Goal: Information Seeking & Learning: Check status

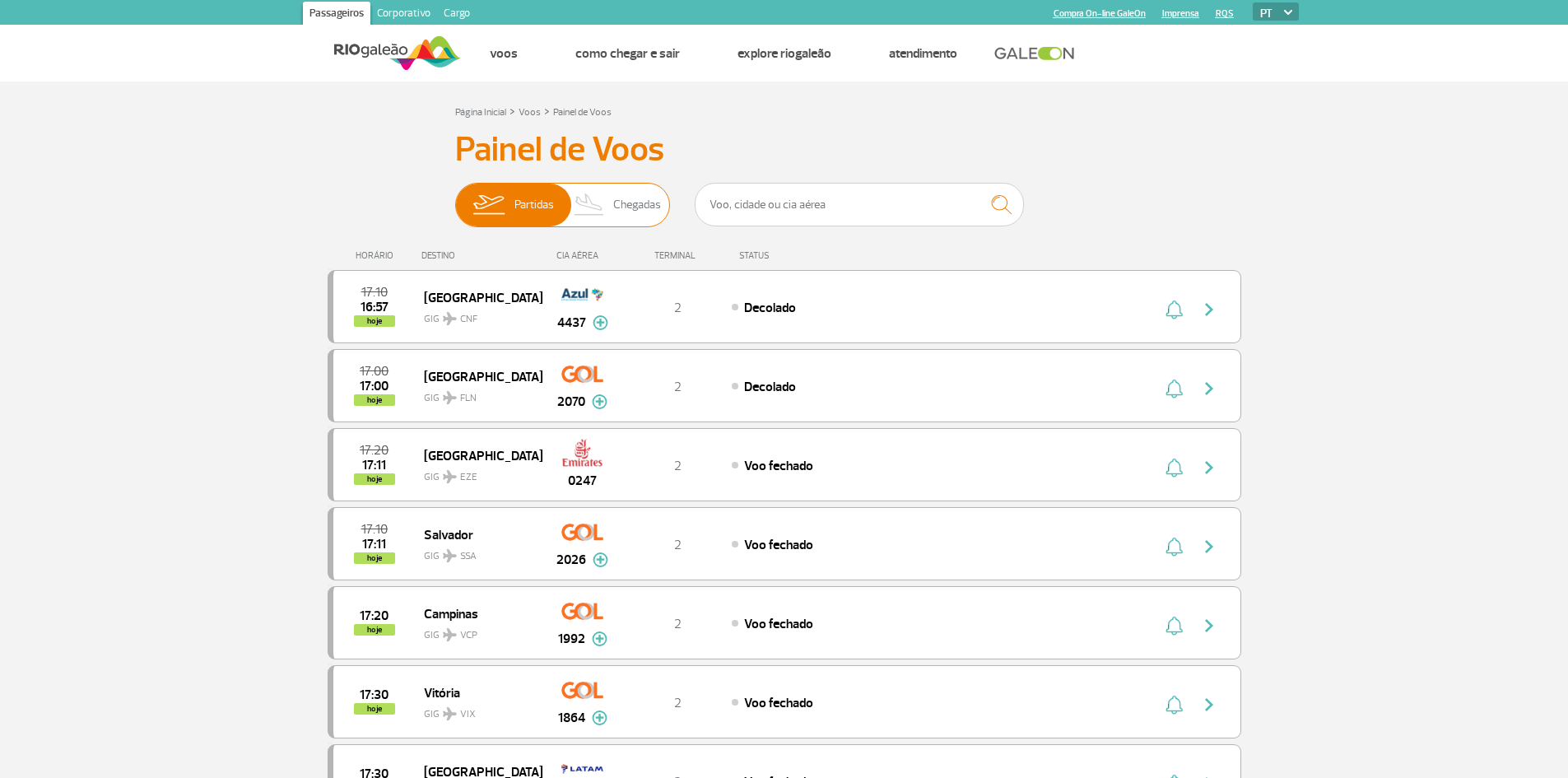
click at [632, 209] on span "Chegadas" at bounding box center [637, 204] width 48 height 42
click at [456, 197] on input "Partidas Chegadas" at bounding box center [456, 197] width 0 height 0
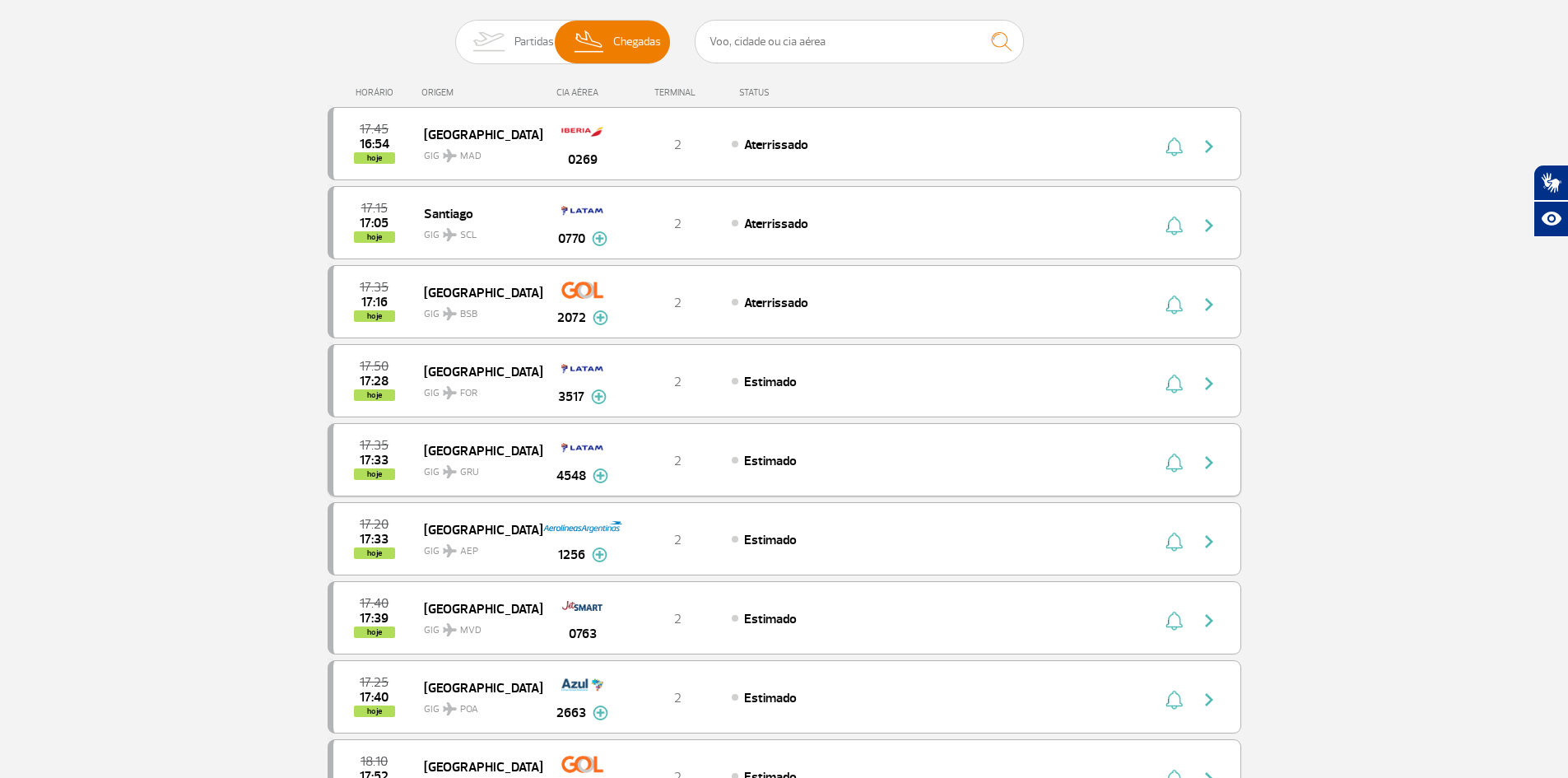
scroll to position [165, 0]
click at [482, 48] on img at bounding box center [488, 40] width 52 height 42
click at [456, 32] on input "Partidas Chegadas" at bounding box center [456, 32] width 0 height 0
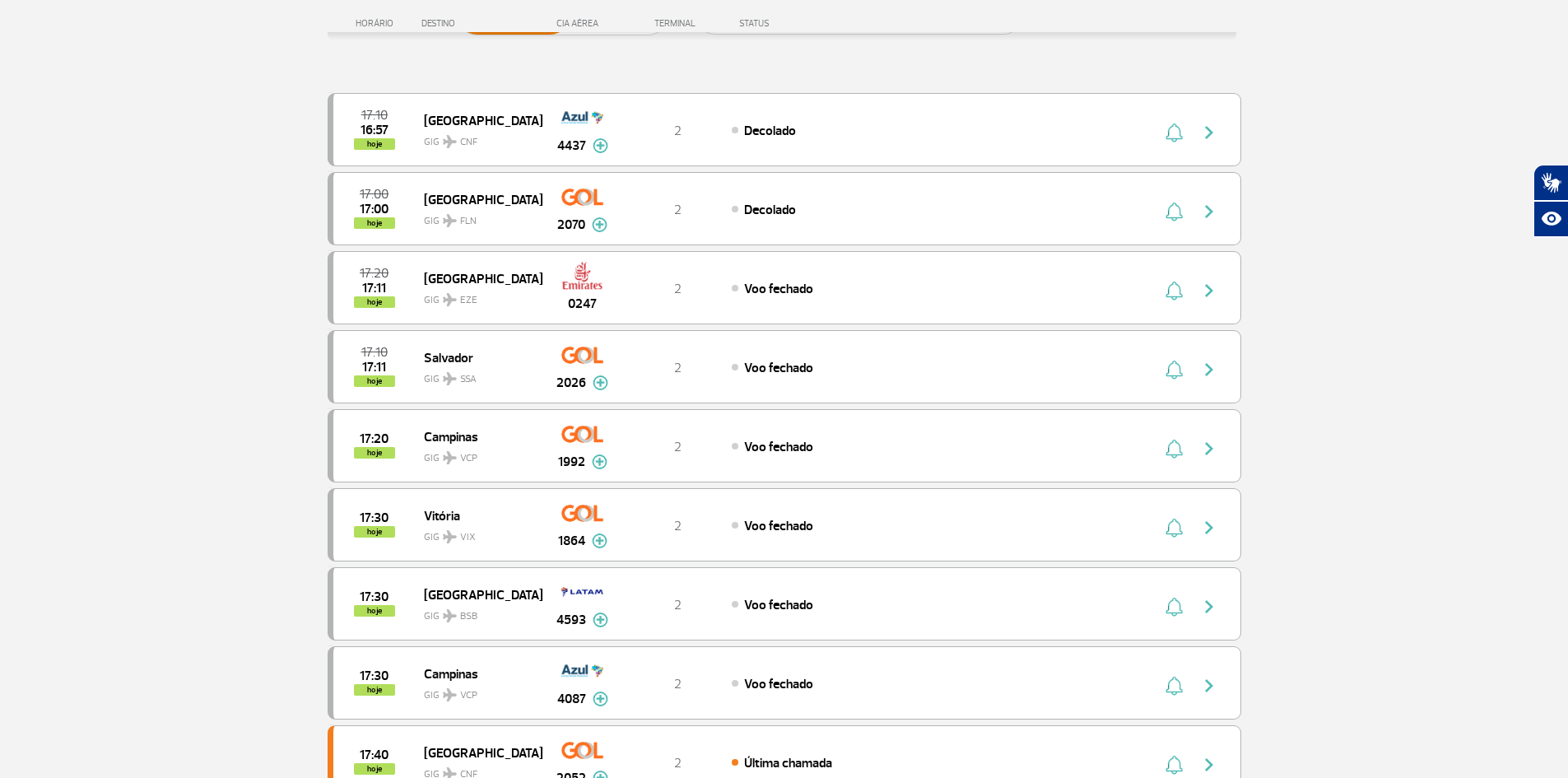
scroll to position [0, 0]
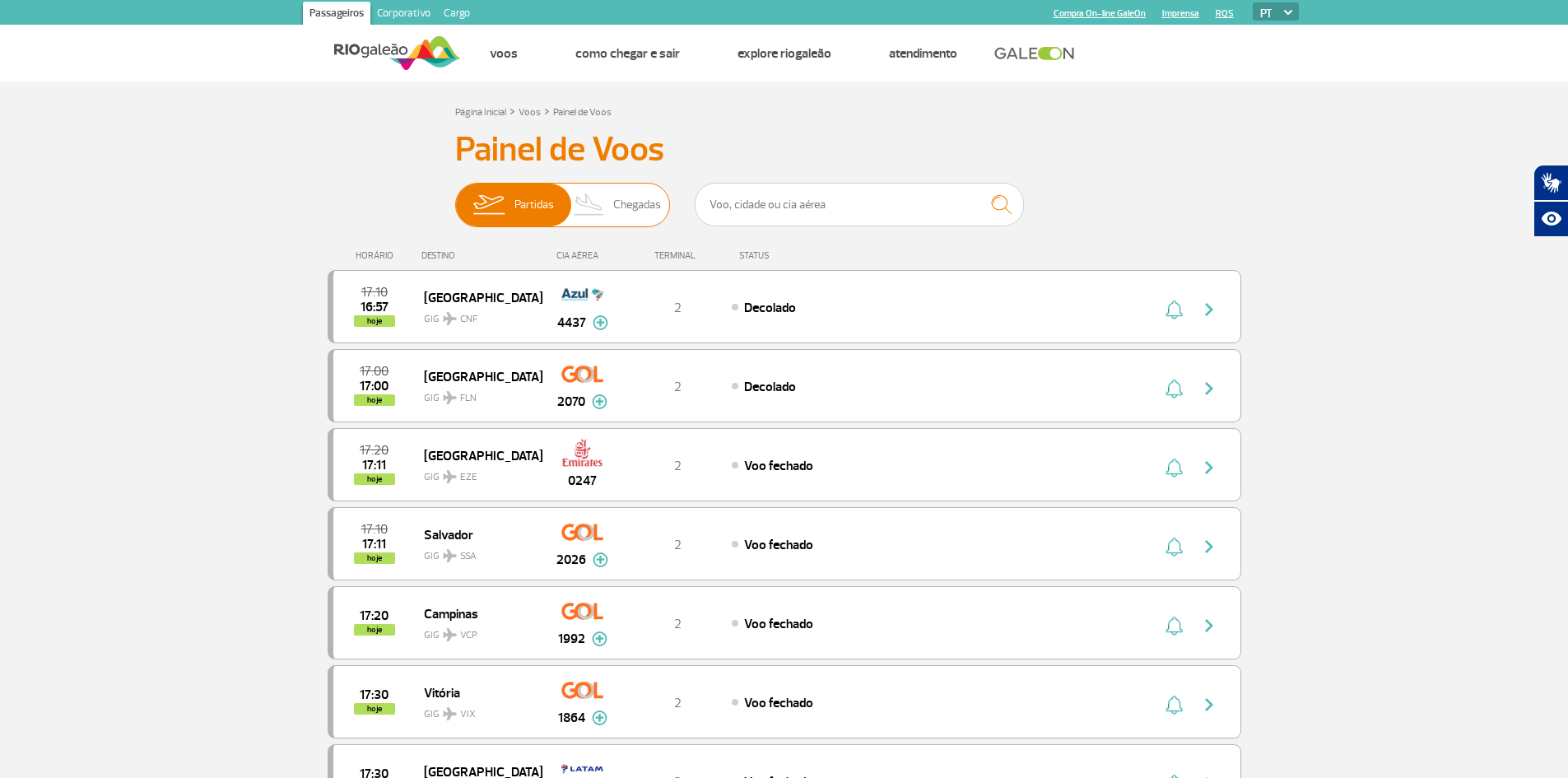
click at [646, 201] on span "Chegadas" at bounding box center [637, 204] width 48 height 42
click at [456, 197] on input "Partidas Chegadas" at bounding box center [456, 197] width 0 height 0
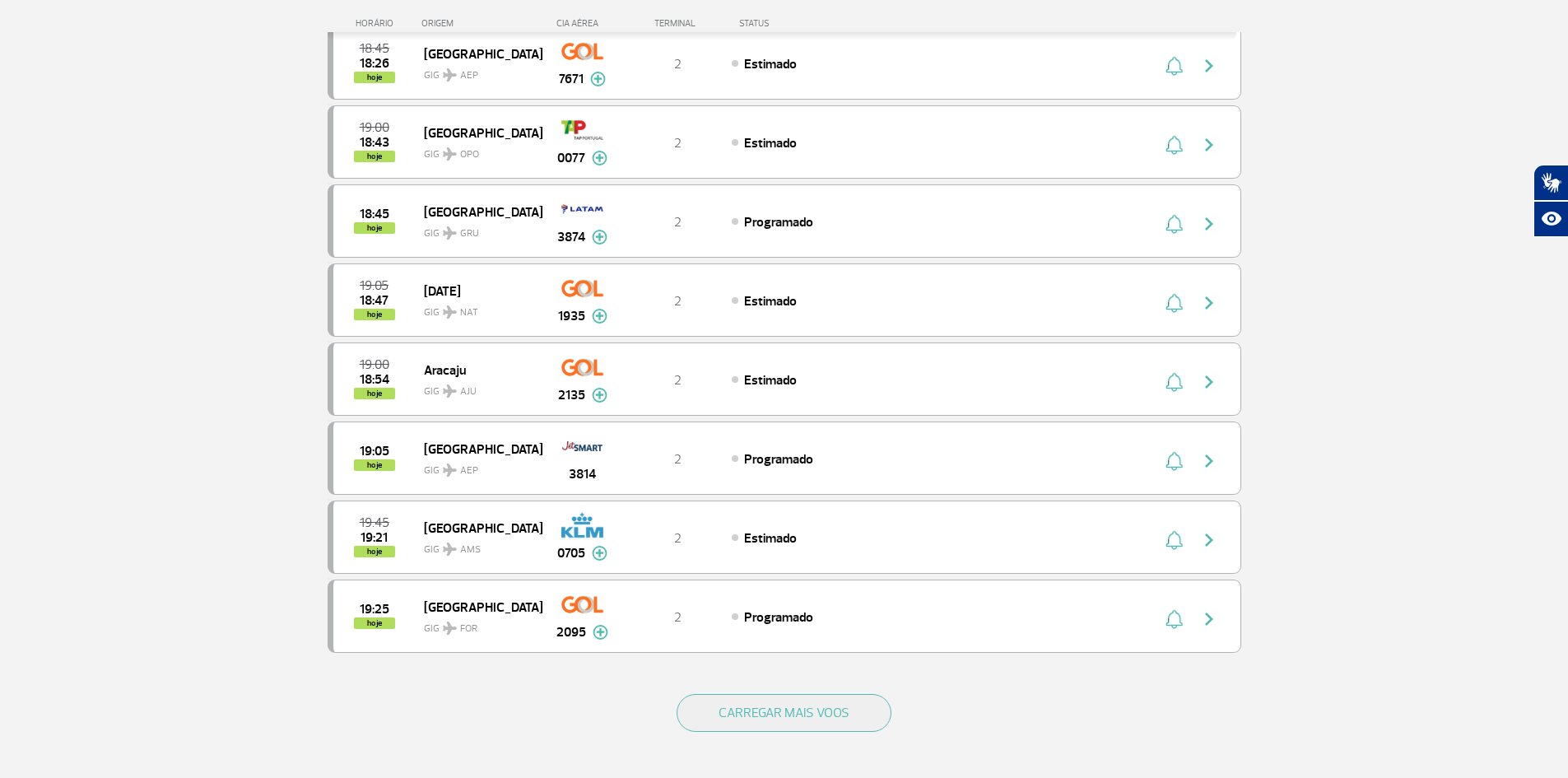
scroll to position [1234, 0]
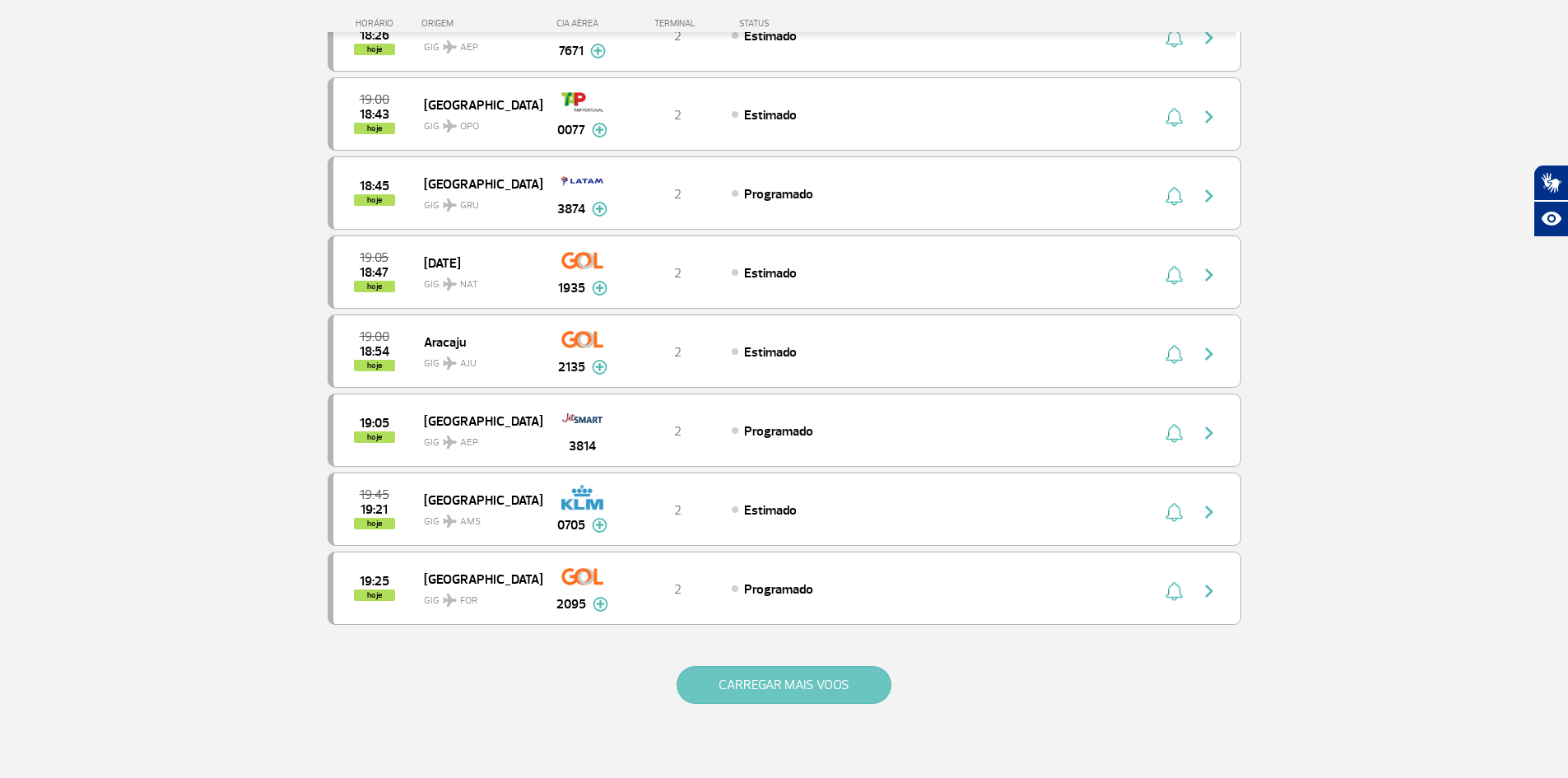
click at [812, 680] on button "CARREGAR MAIS VOOS" at bounding box center [784, 685] width 215 height 38
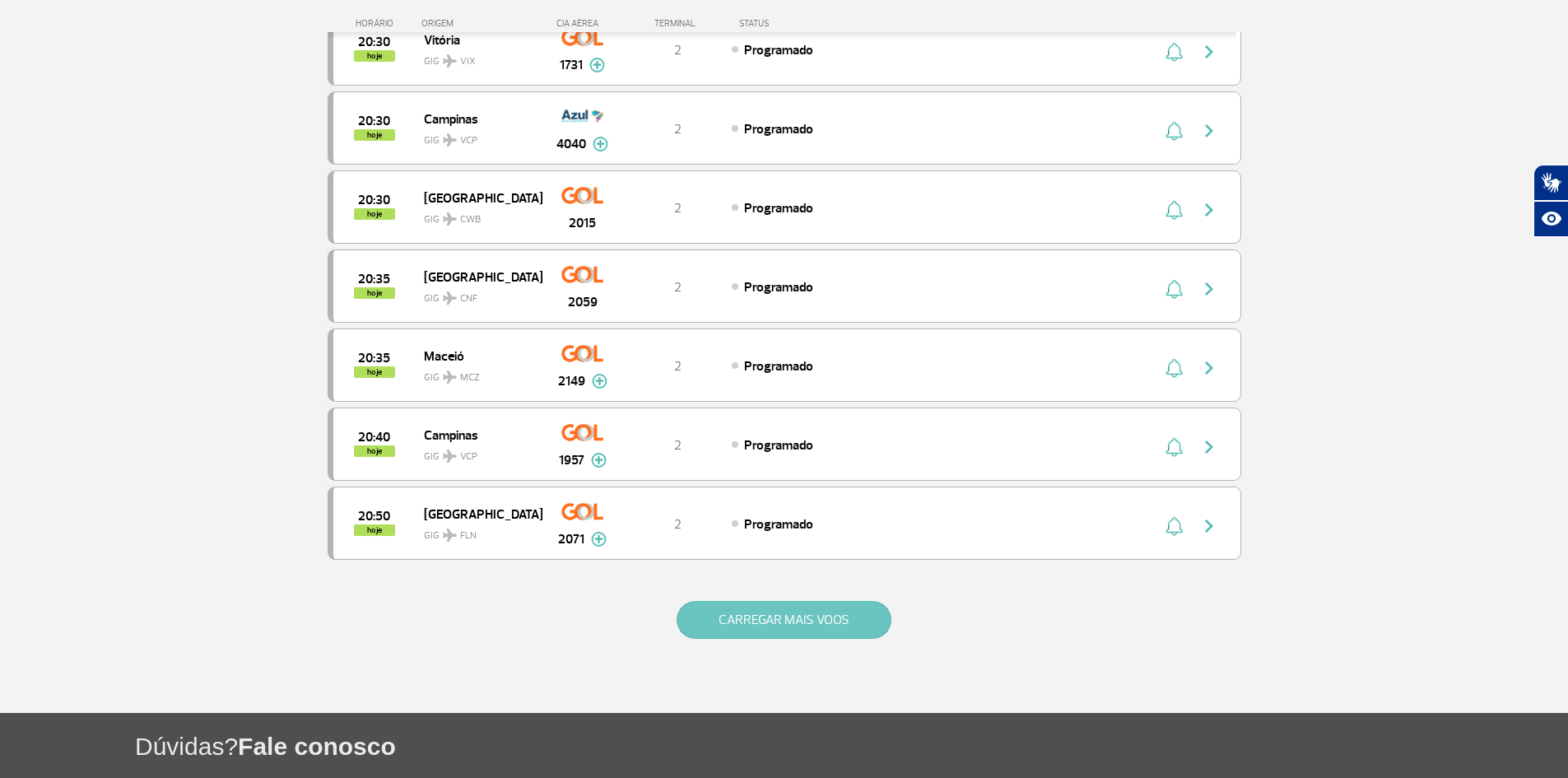
scroll to position [2880, 0]
click at [711, 619] on button "CARREGAR MAIS VOOS" at bounding box center [784, 619] width 215 height 38
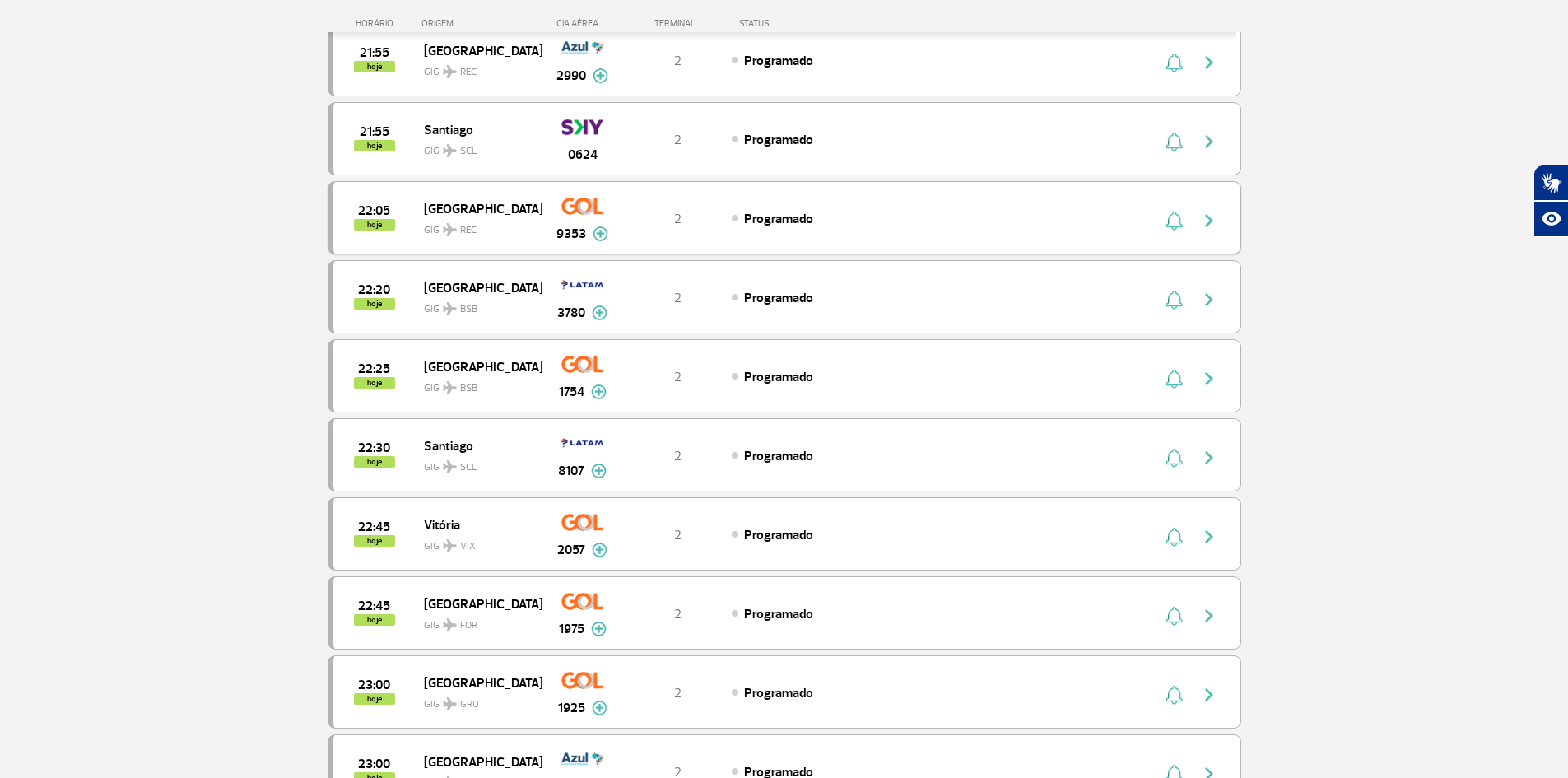
scroll to position [3949, 0]
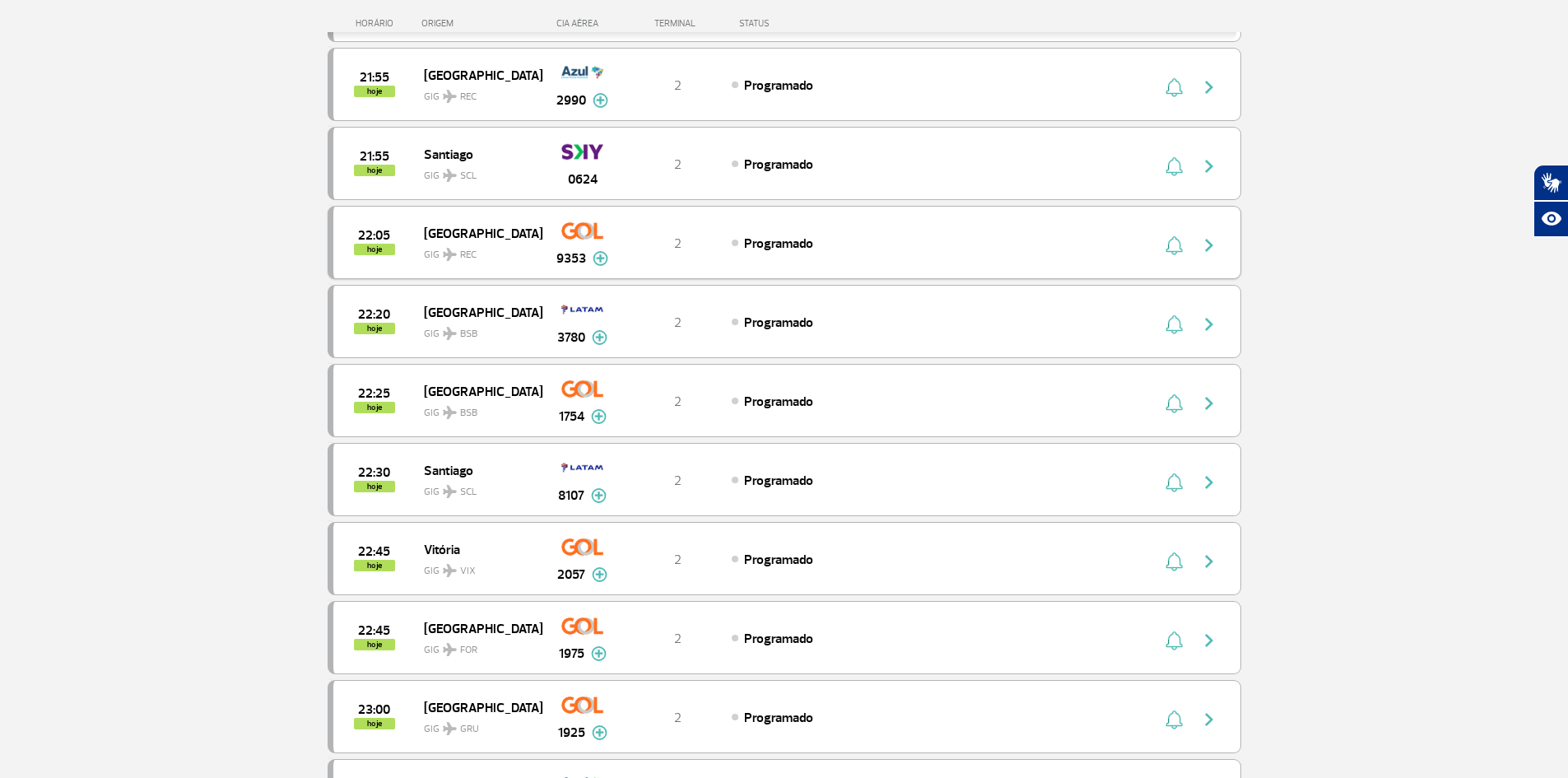
click at [611, 255] on div "9353" at bounding box center [583, 242] width 82 height 52
click at [597, 254] on img at bounding box center [600, 259] width 16 height 15
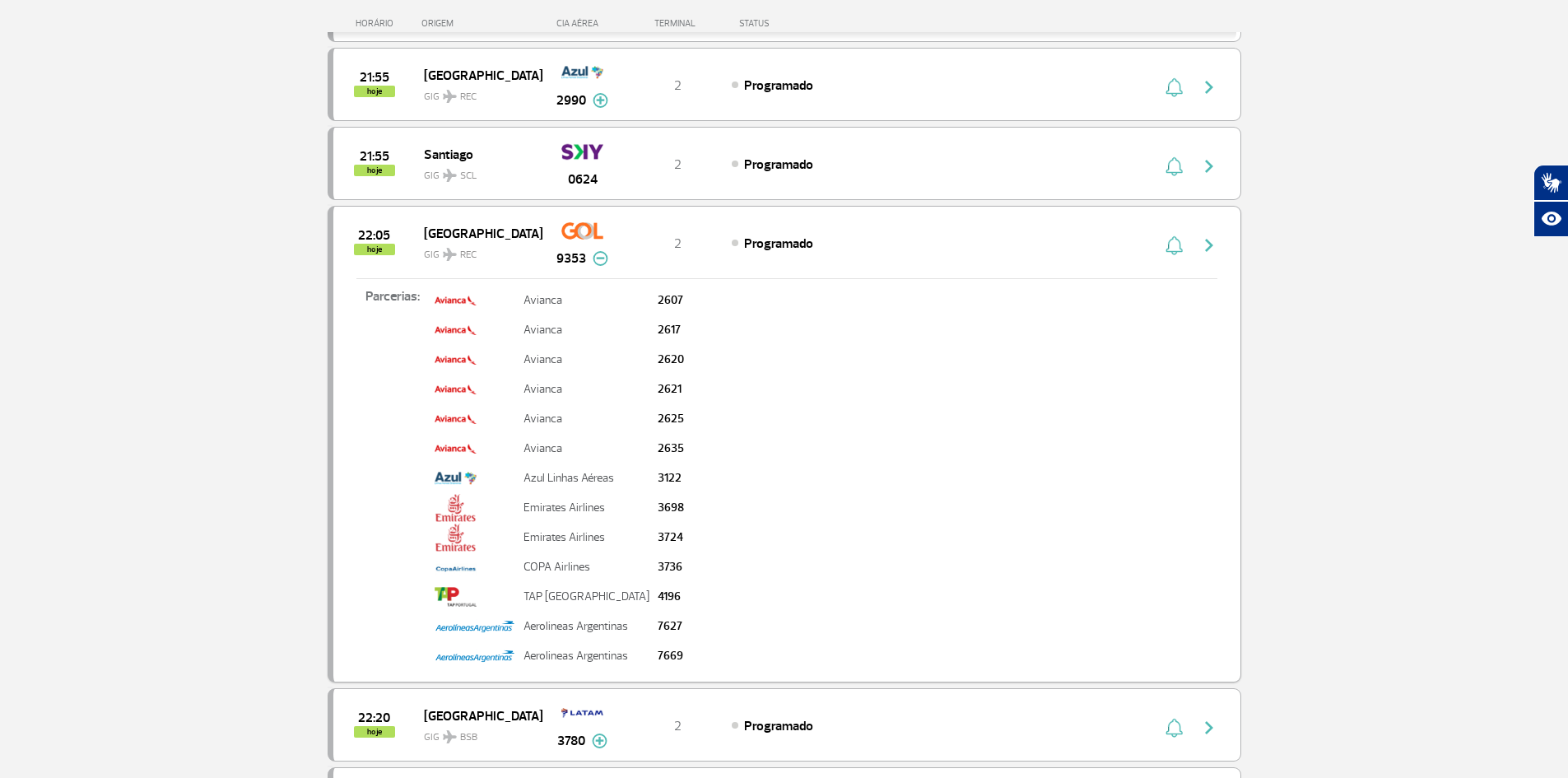
click at [597, 254] on img at bounding box center [600, 259] width 16 height 15
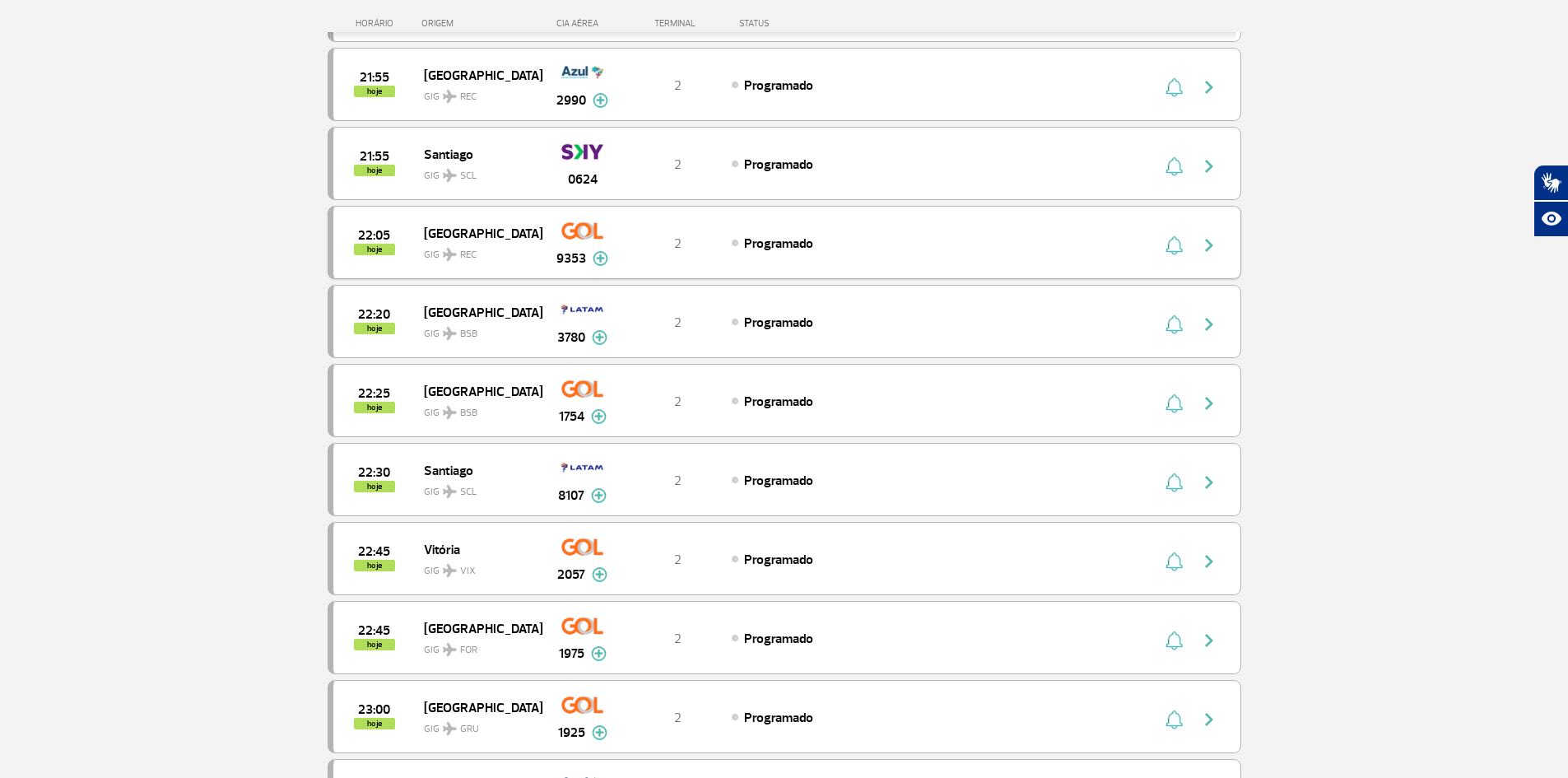
click at [1213, 246] on img "button" at bounding box center [1208, 245] width 20 height 20
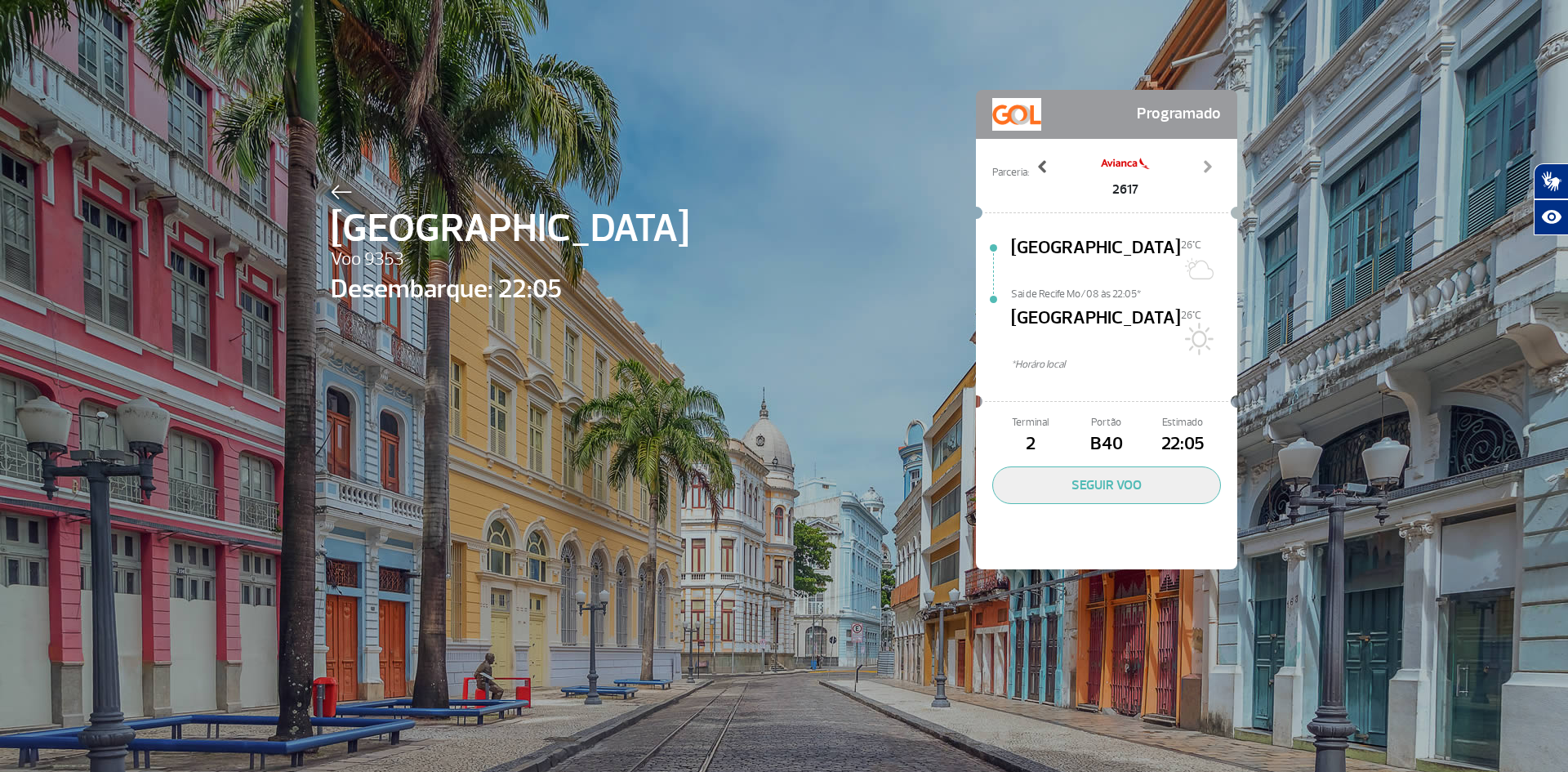
click at [1041, 170] on span at bounding box center [1042, 166] width 16 height 16
click at [1033, 239] on span "[GEOGRAPHIC_DATA]" at bounding box center [1096, 260] width 170 height 52
drag, startPoint x: 987, startPoint y: 250, endPoint x: 1020, endPoint y: 285, distance: 48.1
click at [992, 249] on div at bounding box center [994, 313] width 35 height 158
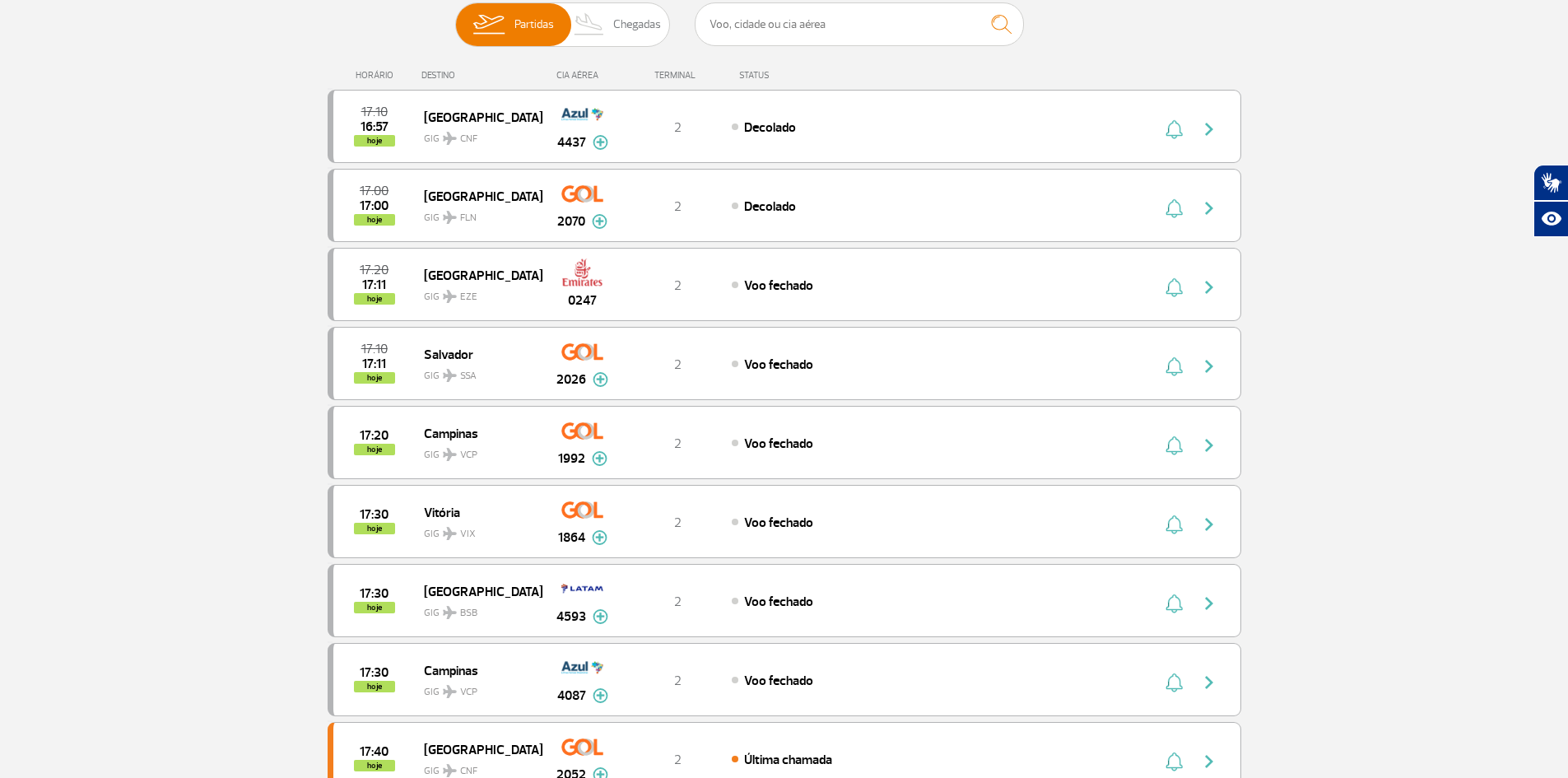
scroll to position [165, 0]
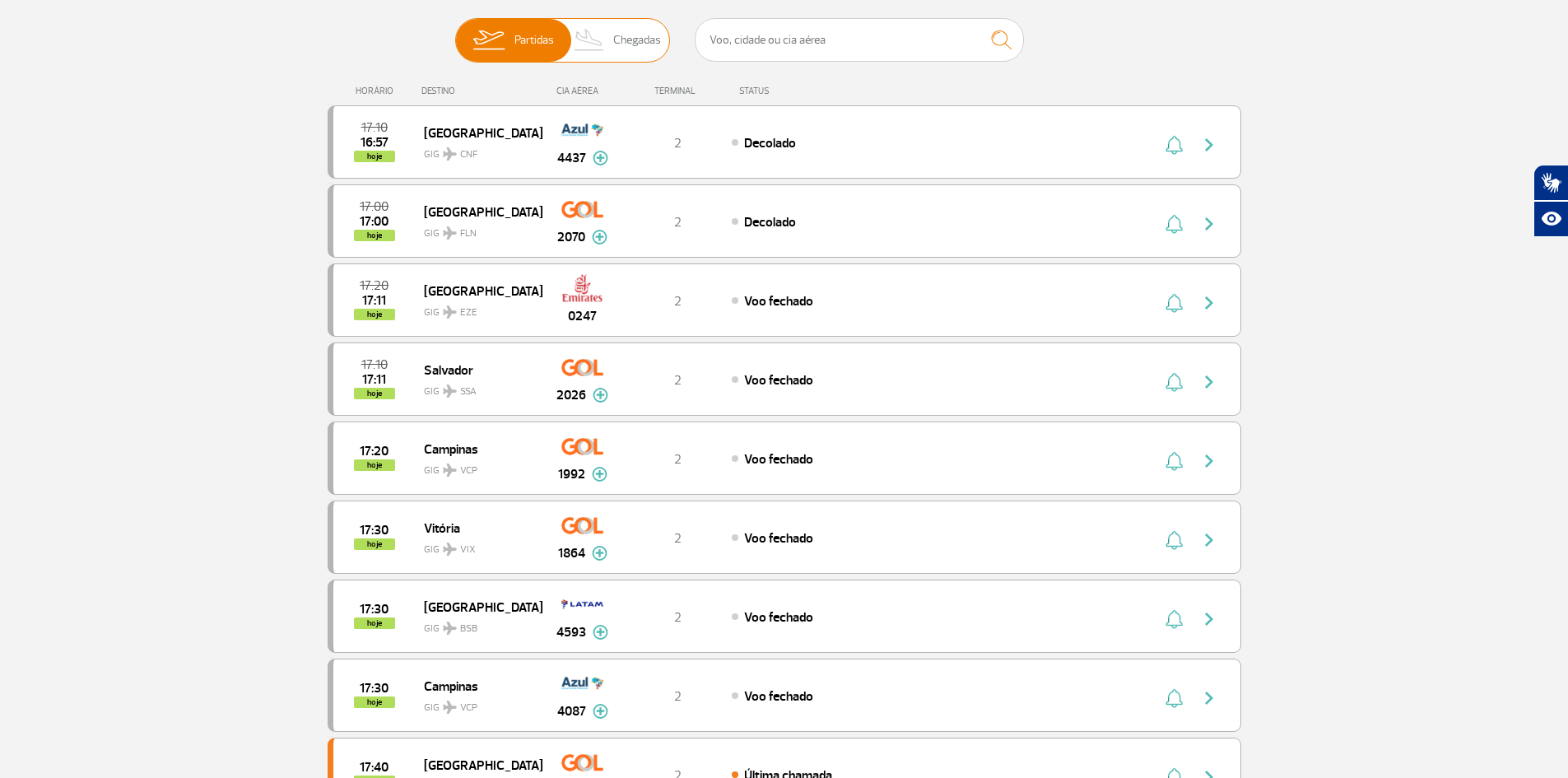
click at [611, 34] on img at bounding box center [590, 40] width 49 height 42
click at [456, 32] on input "Partidas Chegadas" at bounding box center [456, 32] width 0 height 0
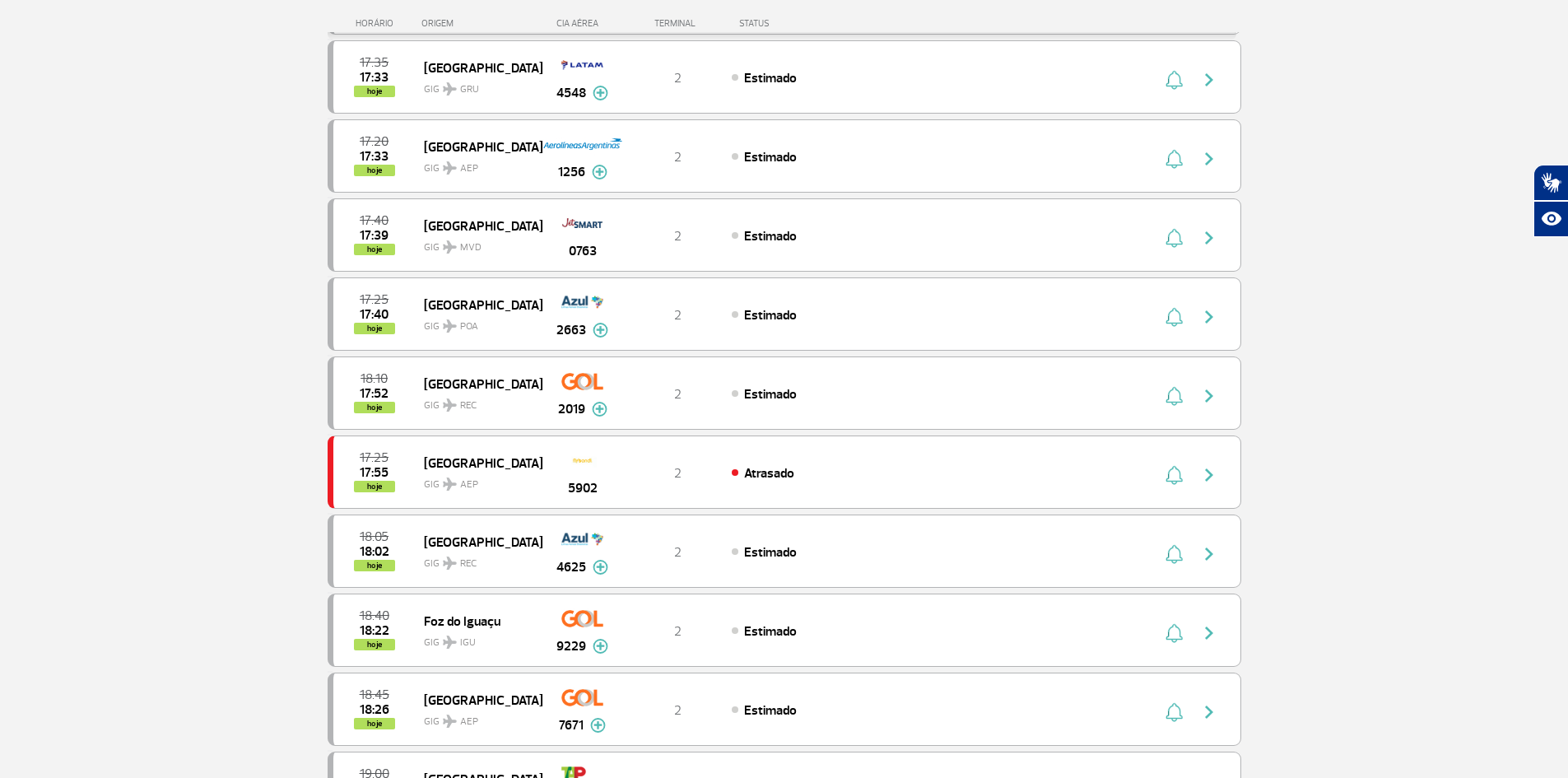
scroll to position [1452, 0]
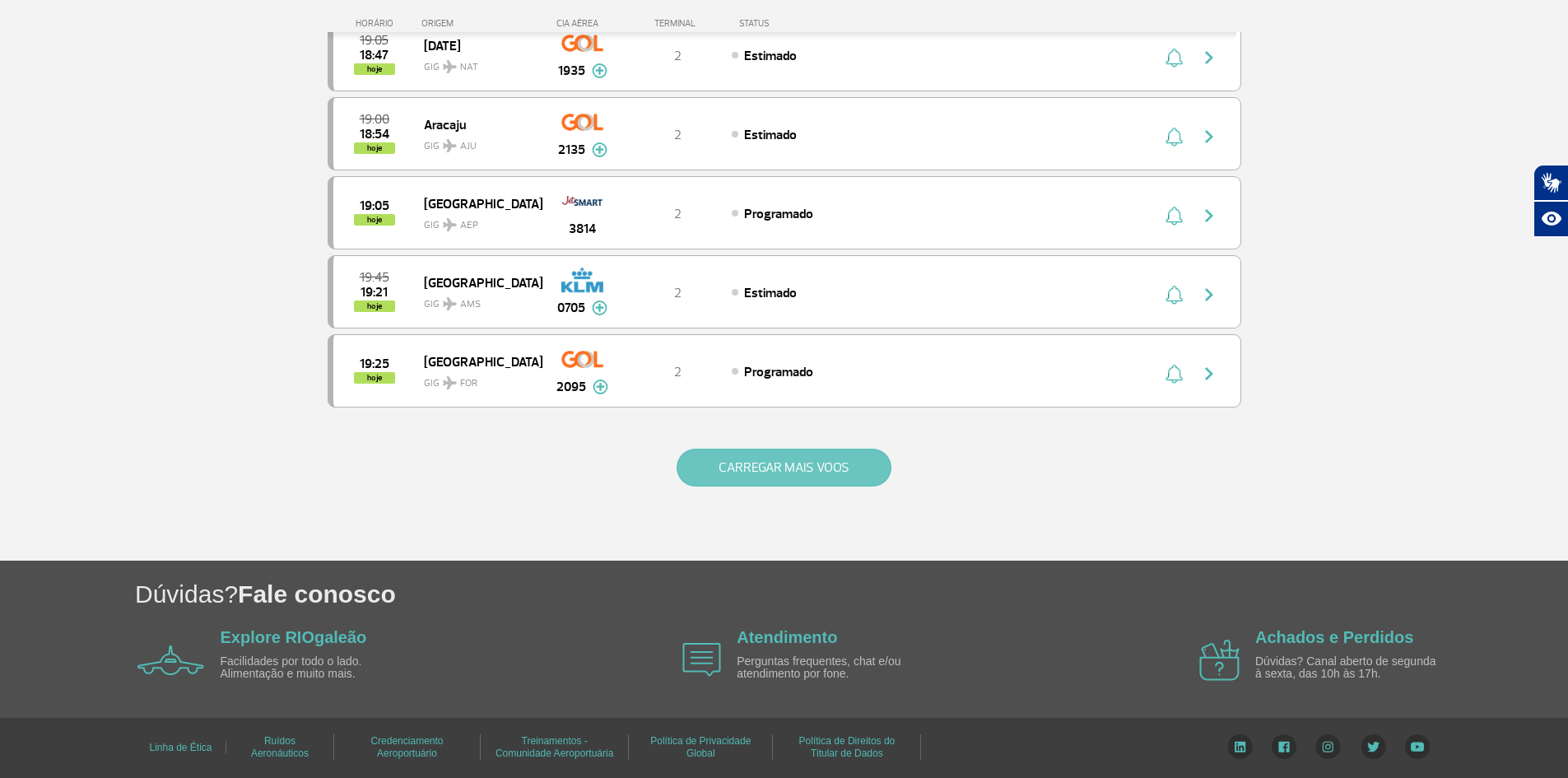
click at [773, 481] on button "CARREGAR MAIS VOOS" at bounding box center [784, 468] width 215 height 38
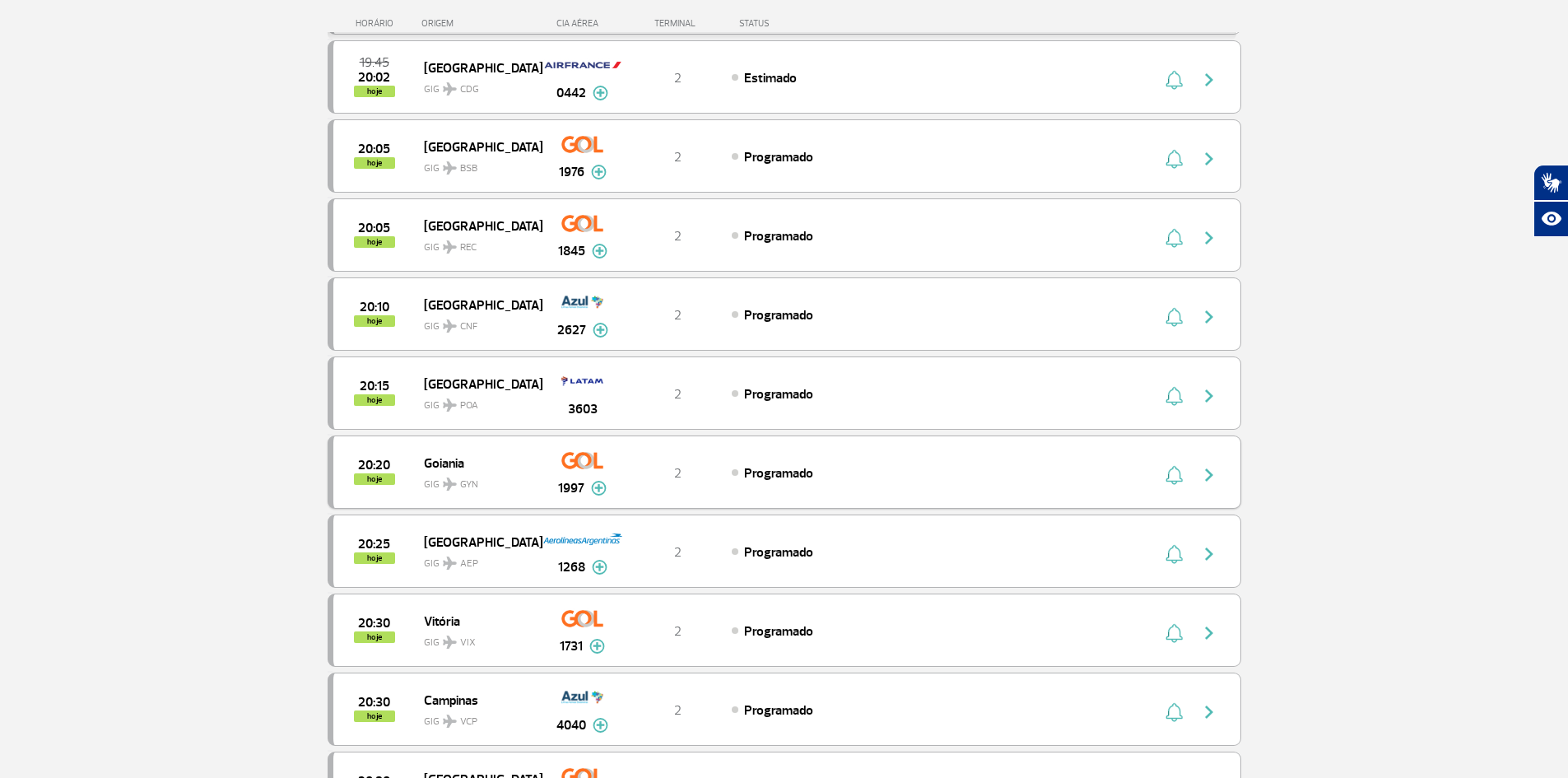
scroll to position [2932, 0]
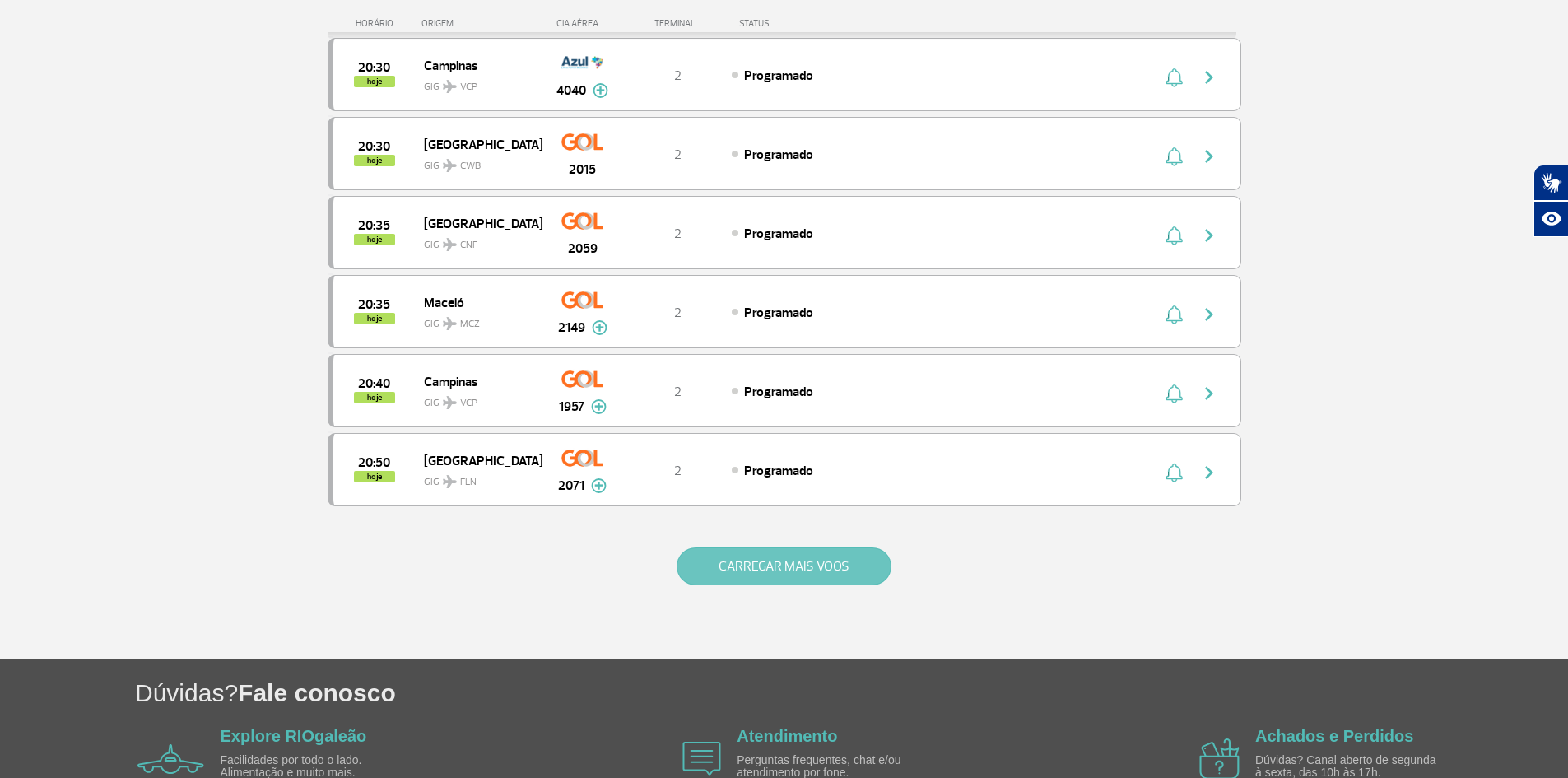
click at [800, 564] on button "CARREGAR MAIS VOOS" at bounding box center [784, 566] width 215 height 38
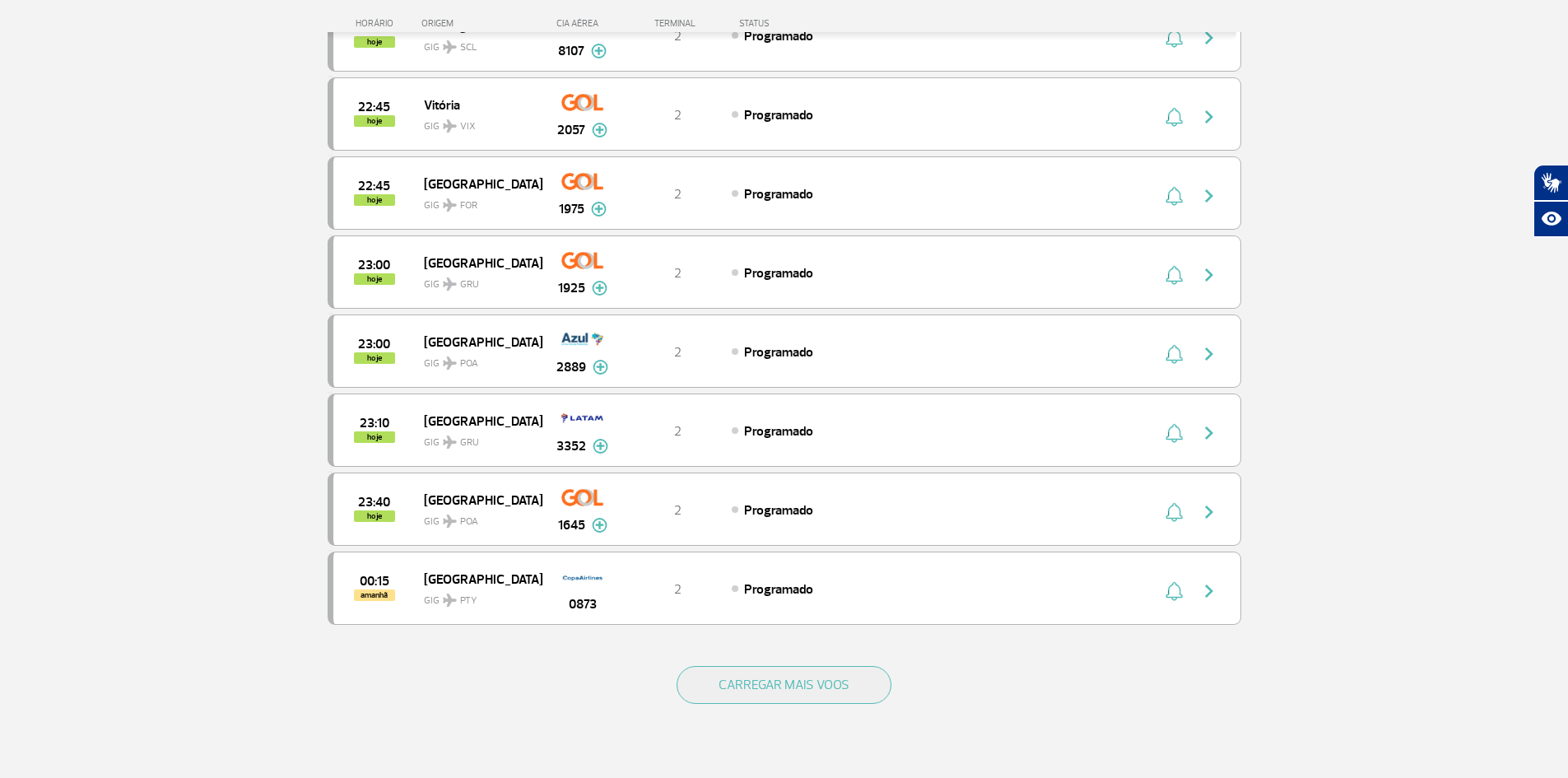
scroll to position [4414, 0]
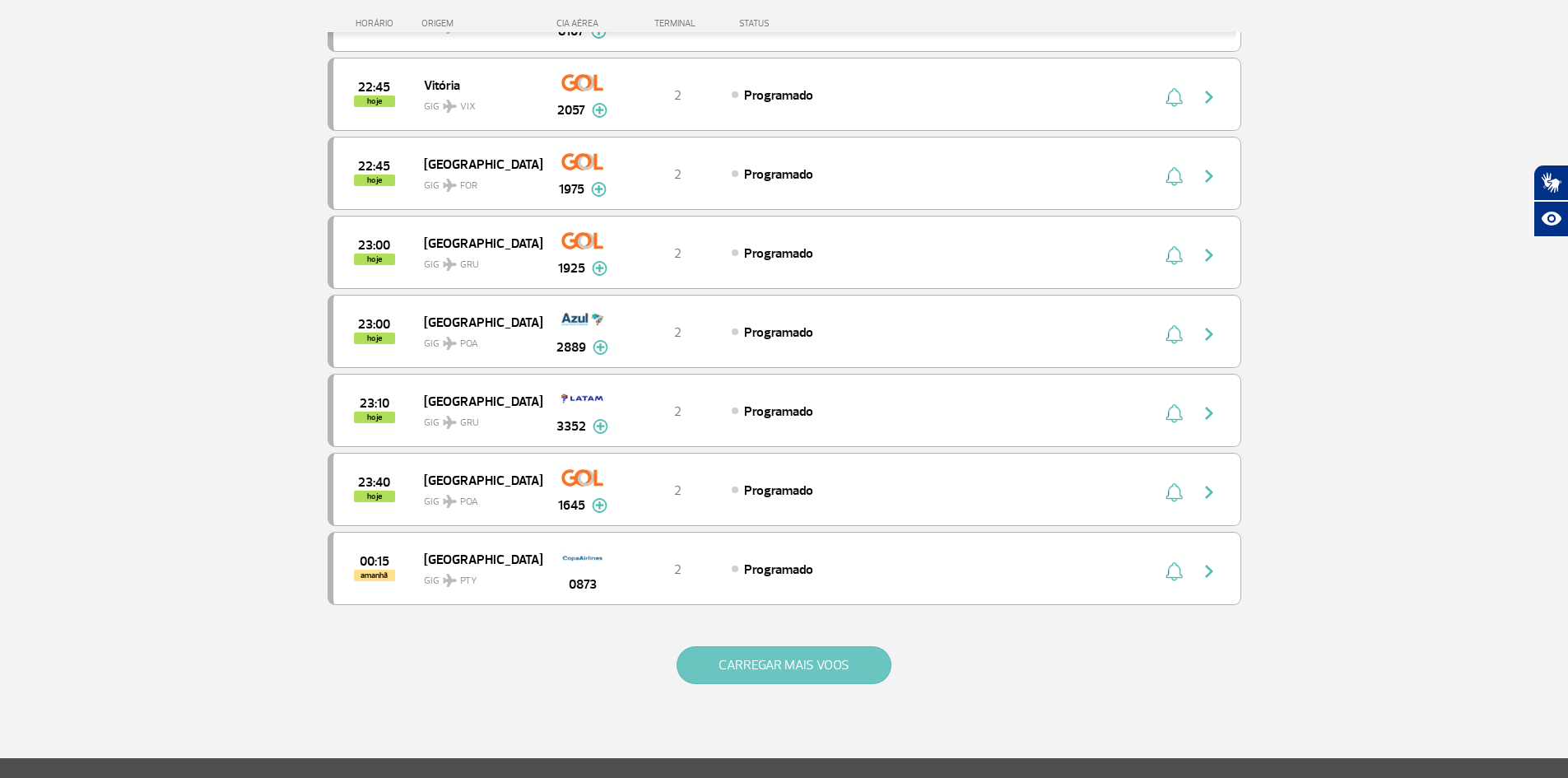
click at [768, 655] on button "CARREGAR MAIS VOOS" at bounding box center [784, 665] width 215 height 38
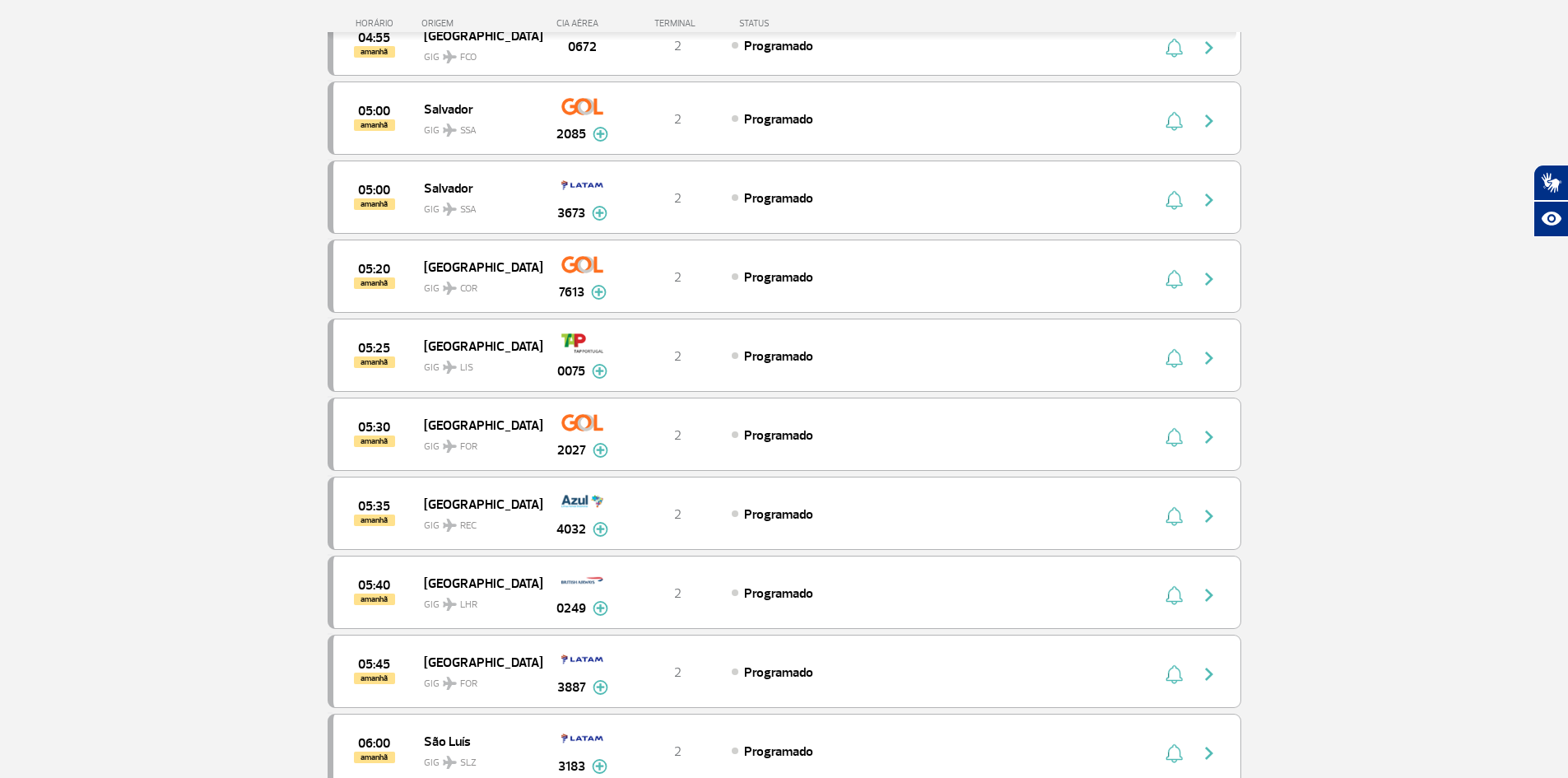
scroll to position [5236, 0]
